Goal: Task Accomplishment & Management: Manage account settings

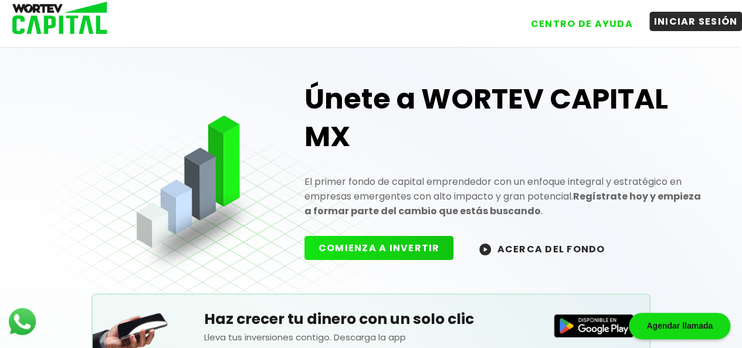
click at [678, 16] on button "INICIAR SESIÓN" at bounding box center [696, 21] width 93 height 19
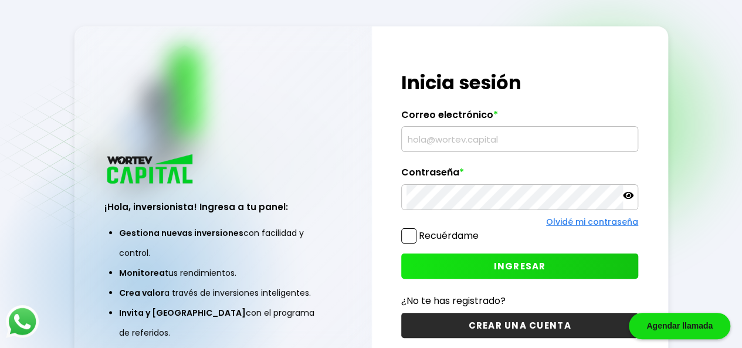
click at [420, 138] on input "text" at bounding box center [520, 139] width 227 height 25
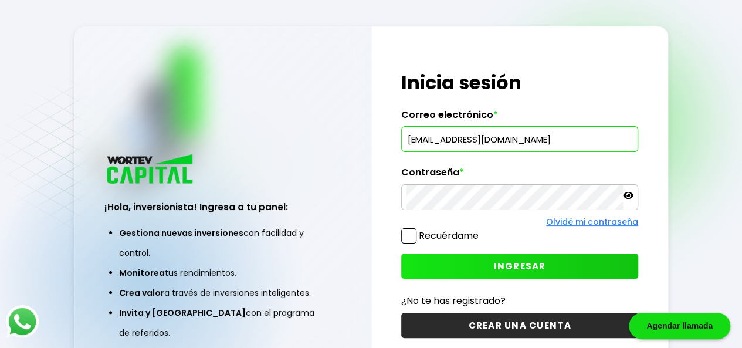
type input "[EMAIL_ADDRESS][DOMAIN_NAME]"
click at [485, 261] on button "INGRESAR" at bounding box center [519, 266] width 237 height 25
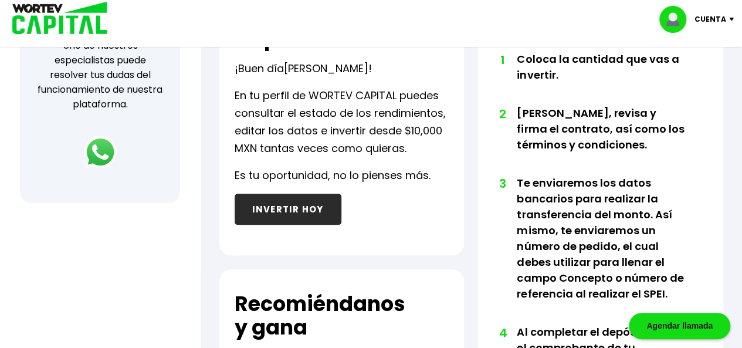
scroll to position [176, 0]
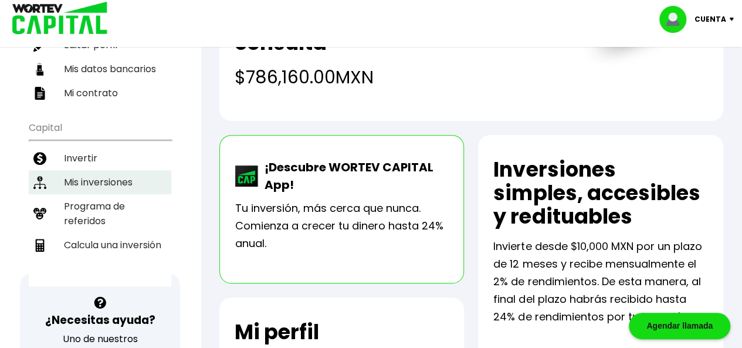
click at [102, 170] on li "Mis inversiones" at bounding box center [100, 182] width 143 height 24
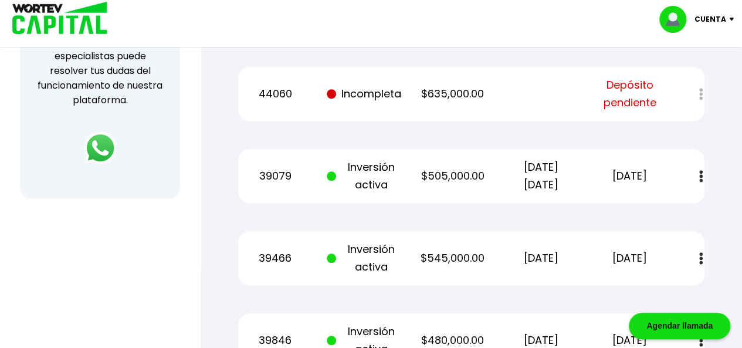
scroll to position [469, 0]
